Goal: Navigation & Orientation: Find specific page/section

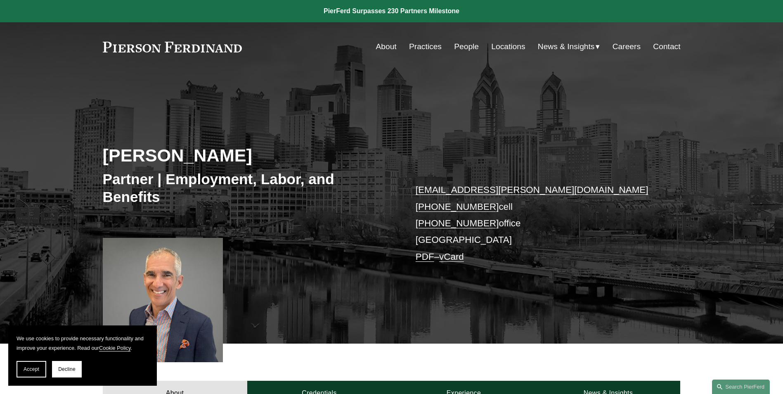
click at [16, 69] on div "Skip to Content About Practices People Locations" at bounding box center [391, 46] width 783 height 49
drag, startPoint x: 30, startPoint y: 371, endPoint x: 49, endPoint y: 358, distance: 23.7
click at [29, 371] on span "Accept" at bounding box center [32, 369] width 16 height 6
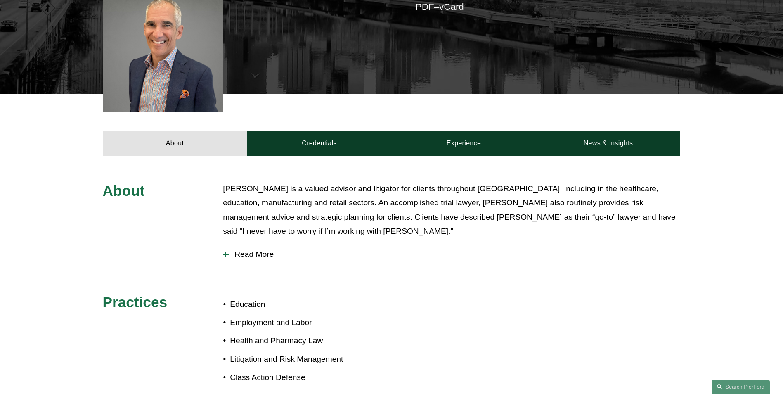
scroll to position [248, 0]
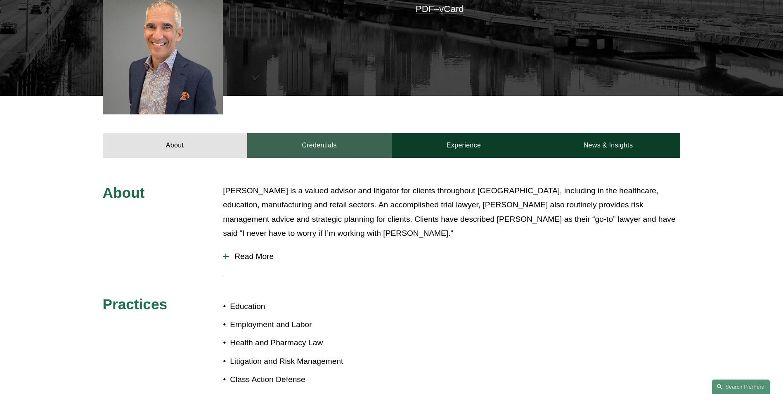
click at [317, 150] on link "Credentials" at bounding box center [319, 145] width 144 height 25
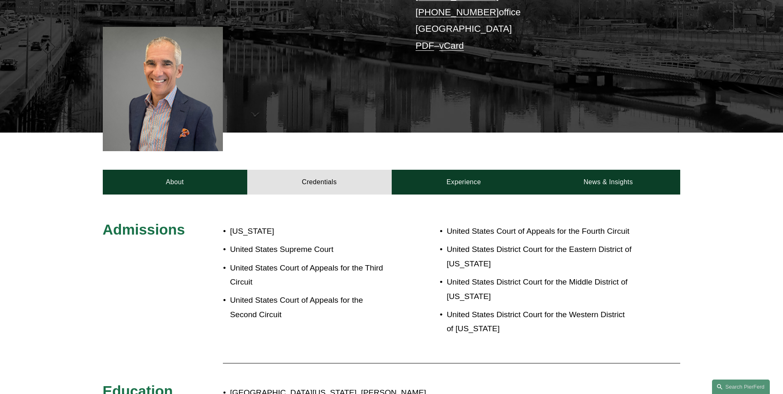
scroll to position [206, 0]
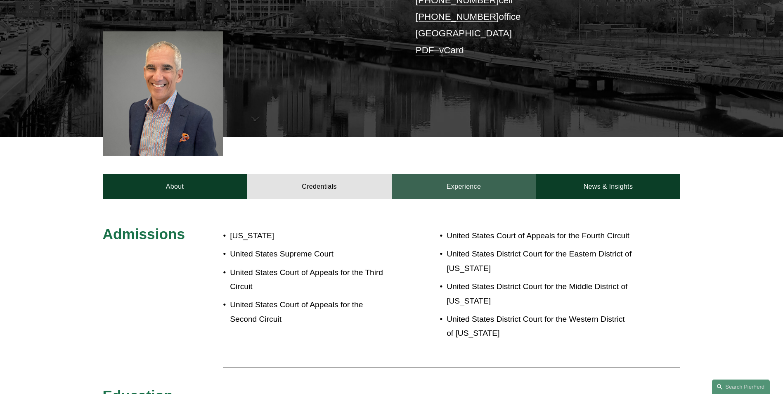
click at [465, 186] on link "Experience" at bounding box center [464, 186] width 144 height 25
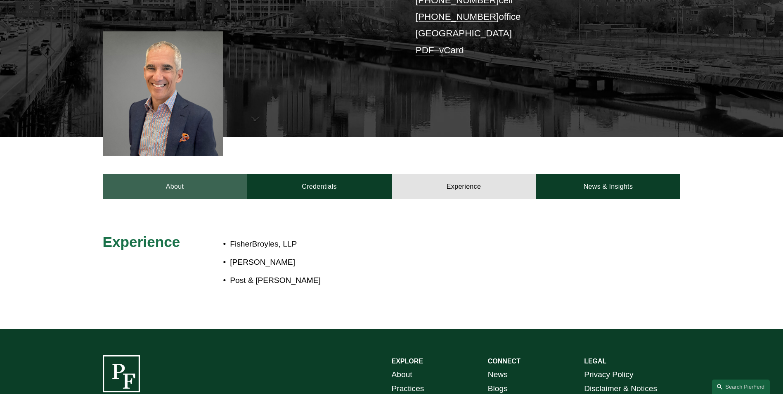
click at [168, 184] on link "About" at bounding box center [175, 186] width 144 height 25
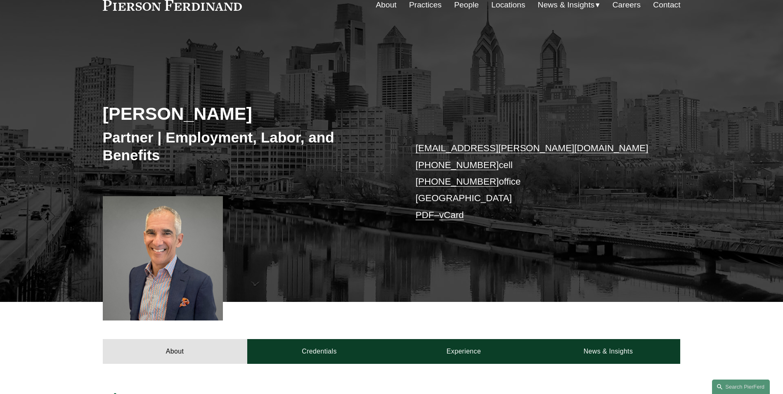
scroll to position [0, 0]
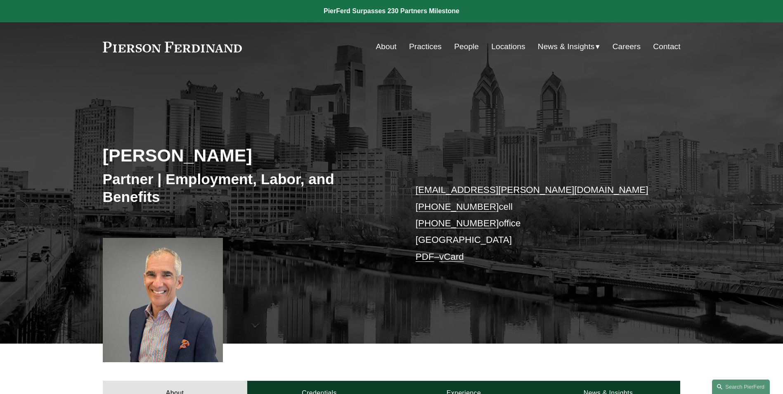
click at [462, 48] on link "People" at bounding box center [466, 47] width 25 height 16
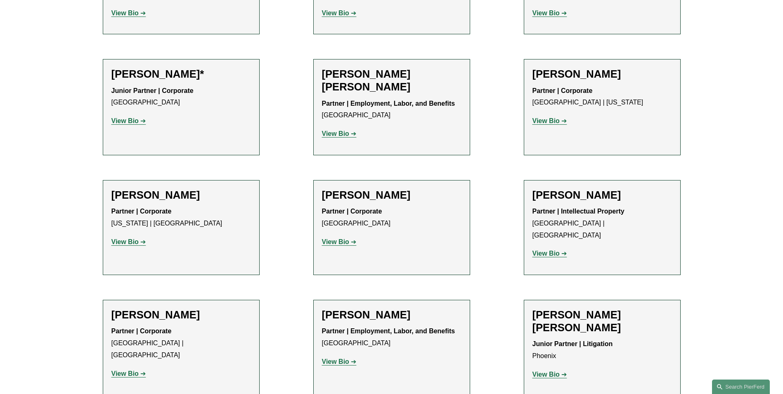
scroll to position [330, 0]
